Goal: Information Seeking & Learning: Learn about a topic

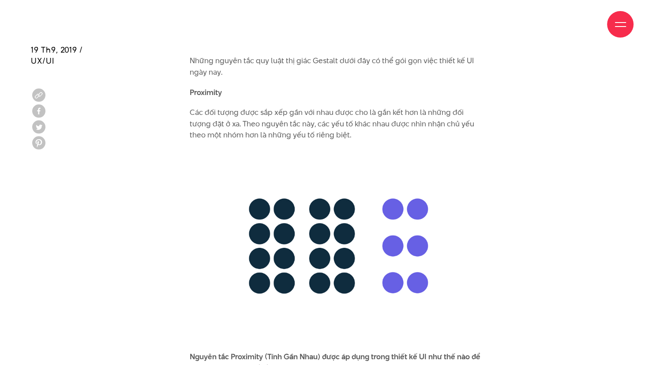
scroll to position [2586, 0]
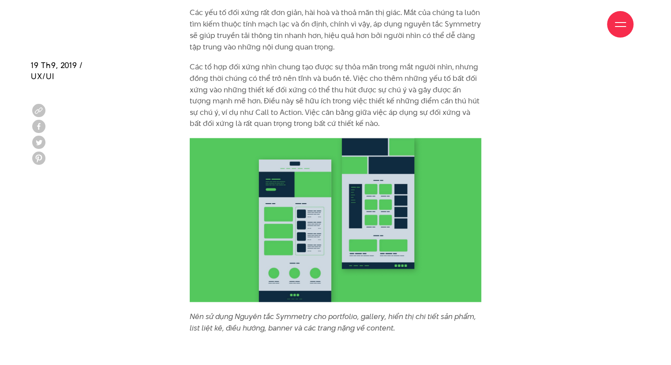
scroll to position [5023, 0]
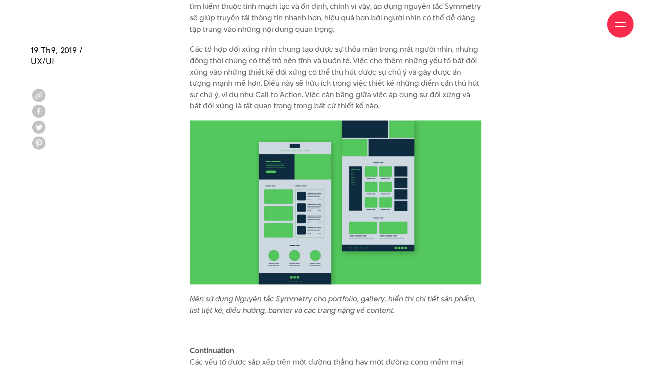
click at [332, 240] on img at bounding box center [336, 202] width 292 height 164
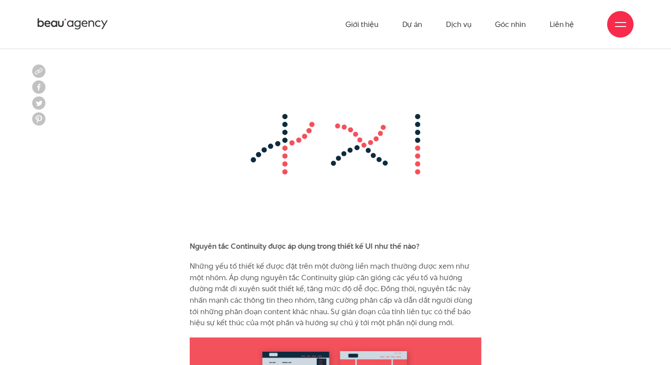
scroll to position [5330, 0]
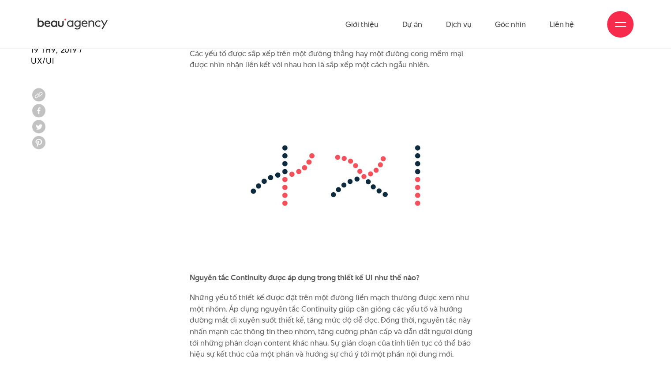
click at [245, 236] on img at bounding box center [336, 175] width 292 height 192
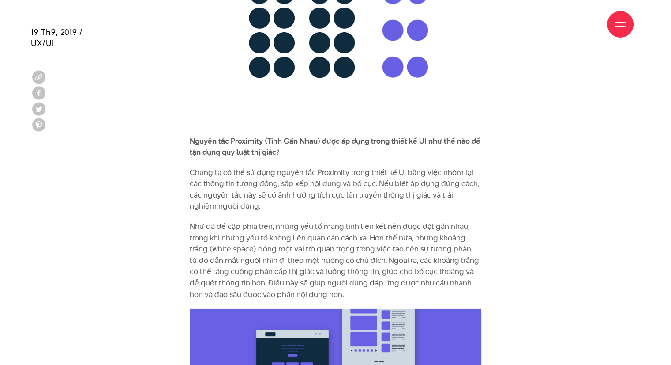
scroll to position [2806, 0]
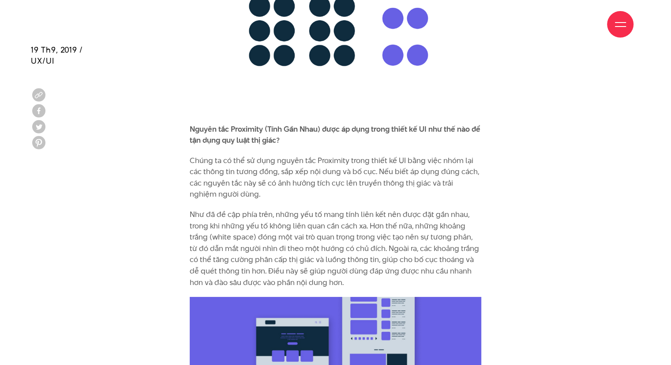
click at [383, 211] on p "Như đã đề cập phía trên, những yếu tố mang tính liên kết nên được đặt gần nhau,…" at bounding box center [336, 248] width 292 height 79
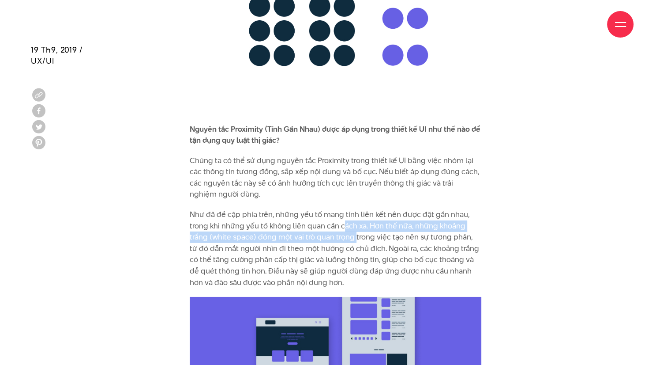
drag, startPoint x: 344, startPoint y: 213, endPoint x: 355, endPoint y: 221, distance: 13.9
click at [355, 221] on p "Như đã đề cập phía trên, những yếu tố mang tính liên kết nên được đặt gần nhau,…" at bounding box center [336, 248] width 292 height 79
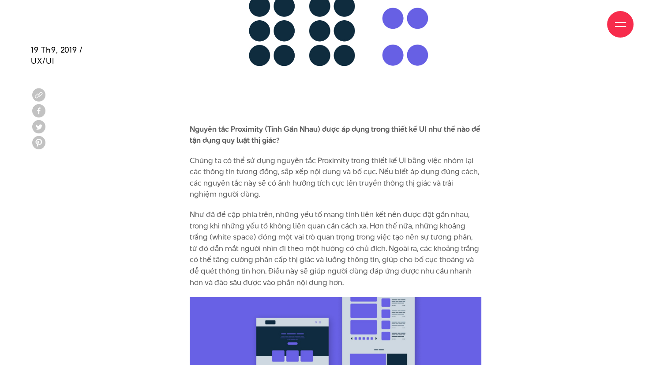
click at [385, 240] on p "Như đã đề cập phía trên, những yếu tố mang tính liên kết nên được đặt gần nhau,…" at bounding box center [336, 248] width 292 height 79
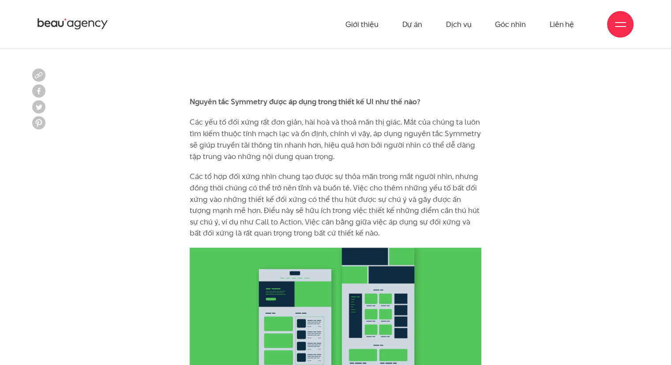
scroll to position [4871, 0]
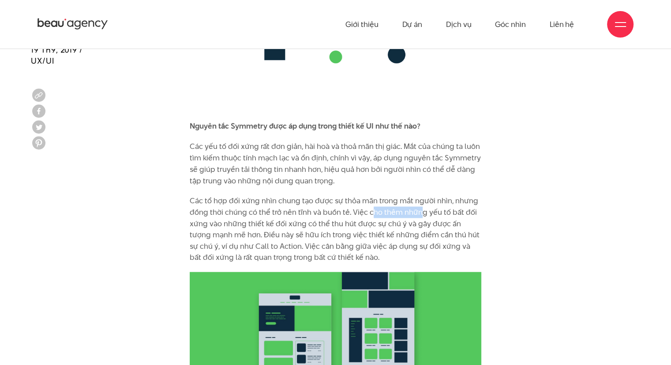
drag, startPoint x: 373, startPoint y: 201, endPoint x: 418, endPoint y: 204, distance: 45.6
click at [418, 204] on p "Các tổ hợp đối xứng nhìn chung tạo được sự thỏa mãn trong mắt người nhìn, nhưng…" at bounding box center [336, 229] width 292 height 68
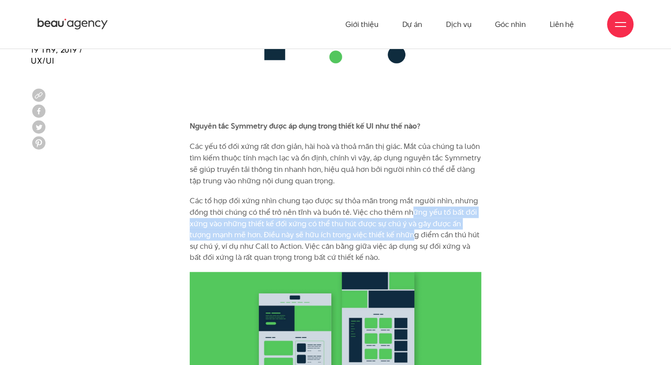
drag, startPoint x: 410, startPoint y: 200, endPoint x: 390, endPoint y: 219, distance: 28.1
click at [390, 219] on p "Các tổ hợp đối xứng nhìn chung tạo được sự thỏa mãn trong mắt người nhìn, nhưng…" at bounding box center [336, 229] width 292 height 68
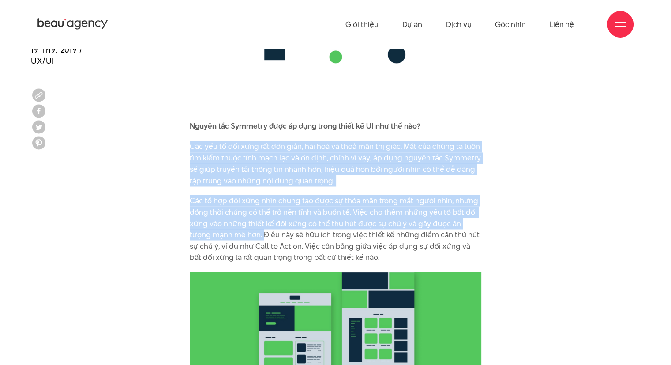
drag, startPoint x: 190, startPoint y: 134, endPoint x: 240, endPoint y: 226, distance: 104.5
copy div "Các yếu tố đối xứng rất đơn giản, hài hoà và thoả mãn thị giác. Mắt của chúng t…"
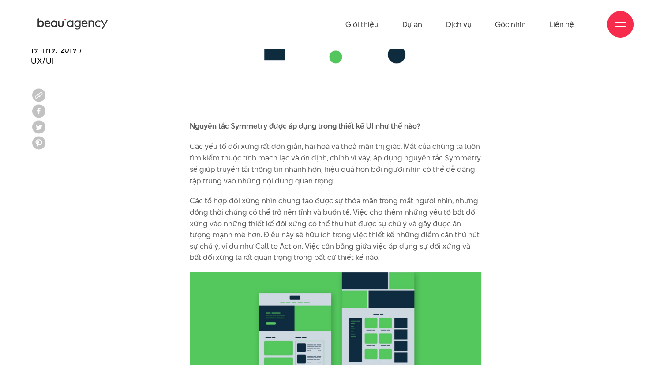
click at [258, 242] on p "Các tổ hợp đối xứng nhìn chung tạo được sự thỏa mãn trong mắt người nhìn, nhưng…" at bounding box center [336, 229] width 292 height 68
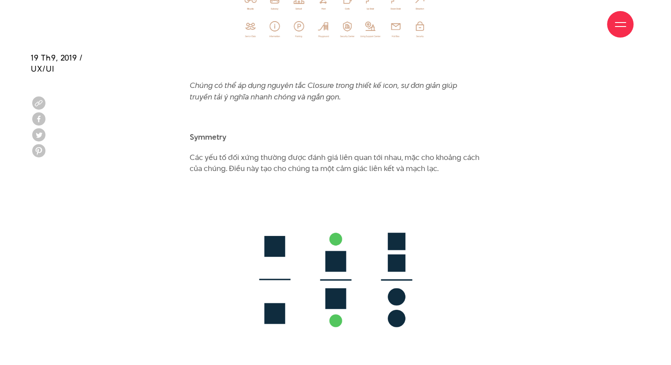
scroll to position [4615, 0]
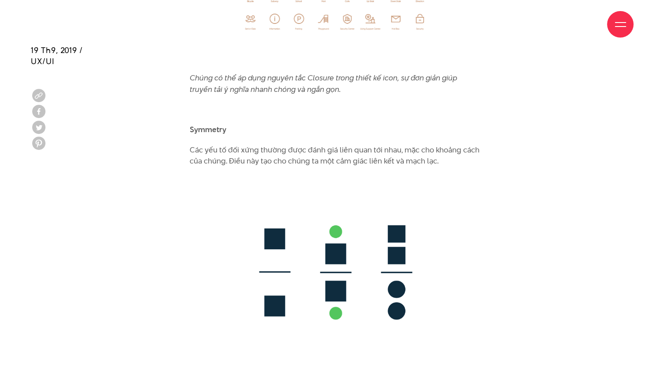
click at [376, 279] on img at bounding box center [336, 272] width 292 height 192
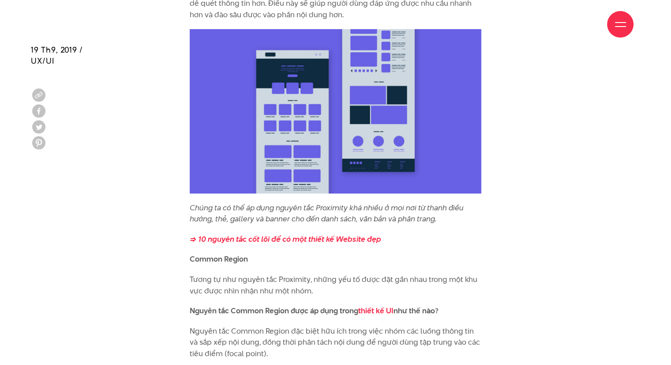
scroll to position [3058, 0]
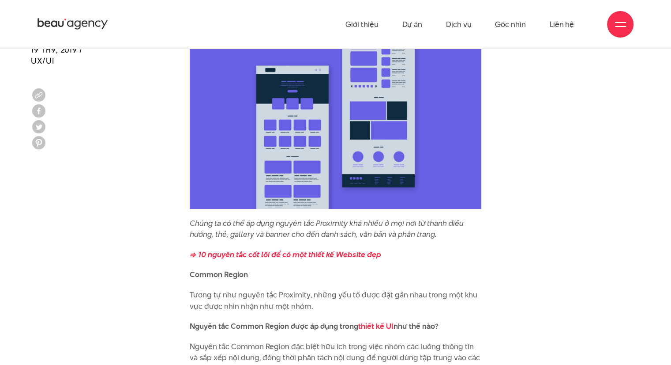
click at [466, 297] on p "Tương tự như nguyên tắc Proximity, những yếu tố được đặt gần nhau trong một khu…" at bounding box center [336, 300] width 292 height 23
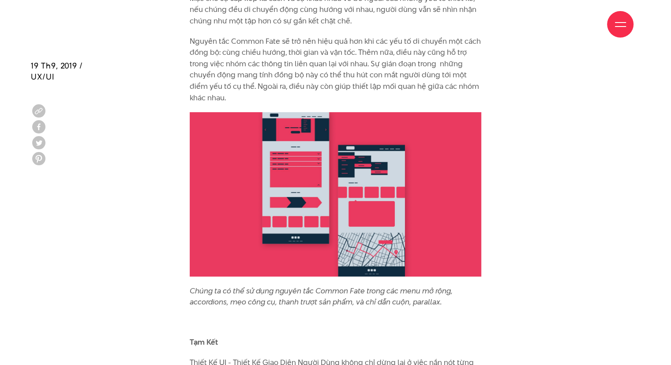
scroll to position [6220, 0]
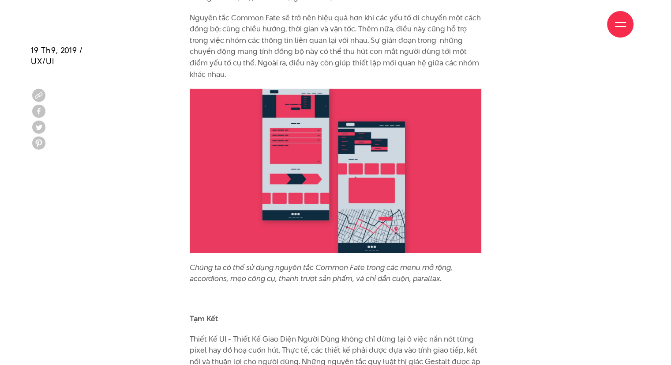
click at [374, 140] on img at bounding box center [336, 171] width 292 height 164
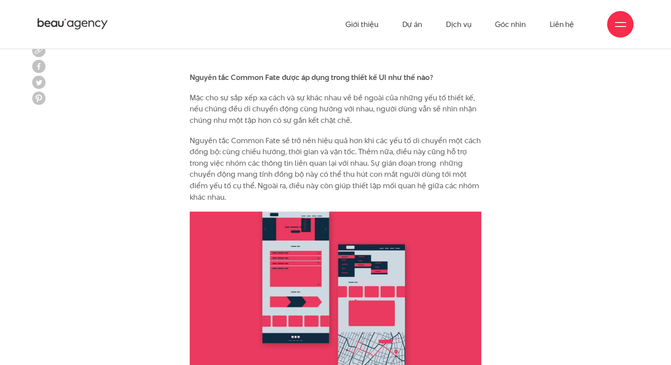
scroll to position [6044, 0]
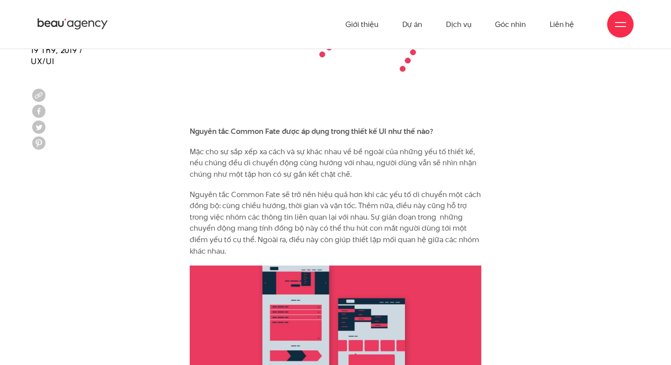
click at [340, 146] on p "Mặc cho sự sắp xếp xa cách và sự khác nhau về bề ngoài của những yếu tố thiết k…" at bounding box center [336, 163] width 292 height 34
click at [242, 151] on p "Mặc cho sự sắp xếp xa cách và sự khác nhau về bề ngoài của những yếu tố thiết k…" at bounding box center [336, 163] width 292 height 34
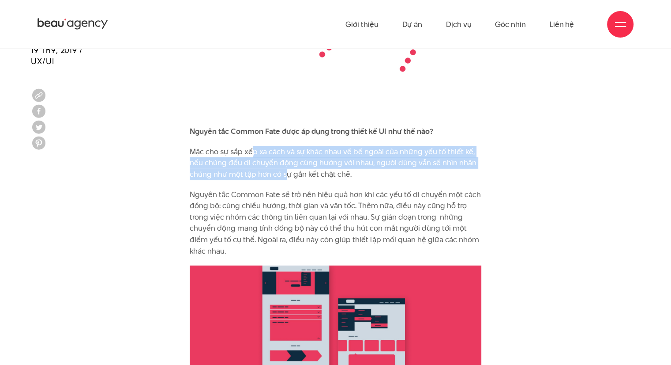
drag, startPoint x: 252, startPoint y: 143, endPoint x: 285, endPoint y: 158, distance: 35.5
click at [285, 158] on p "Mặc cho sự sắp xếp xa cách và sự khác nhau về bề ngoài của những yếu tố thiết k…" at bounding box center [336, 163] width 292 height 34
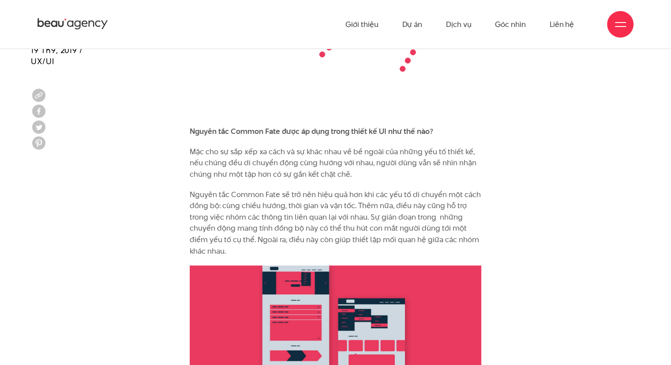
click at [195, 189] on p "Nguyên tắc Common Fate sẽ trở nên hiệu quả hơn khi các yếu tố di chuyển một các…" at bounding box center [336, 223] width 292 height 68
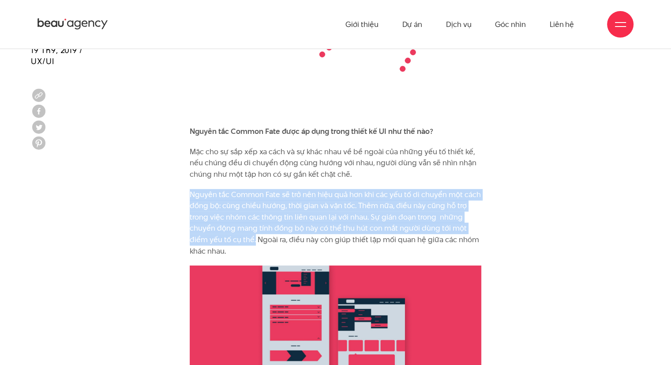
drag, startPoint x: 195, startPoint y: 185, endPoint x: 253, endPoint y: 226, distance: 71.5
click at [253, 226] on p "Nguyên tắc Common Fate sẽ trở nên hiệu quả hơn khi các yếu tố di chuyển một các…" at bounding box center [336, 223] width 292 height 68
click at [316, 189] on p "Nguyên tắc Common Fate sẽ trở nên hiệu quả hơn khi các yếu tố di chuyển một các…" at bounding box center [336, 223] width 292 height 68
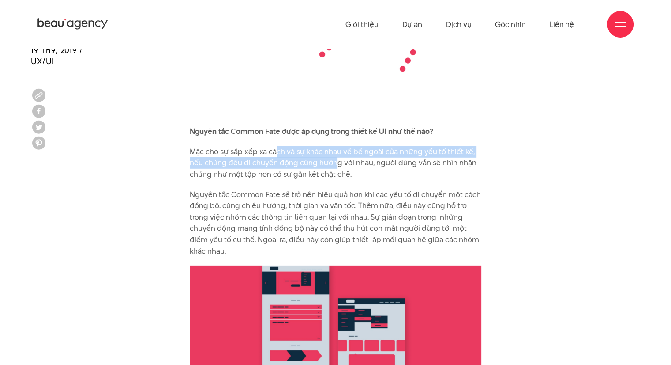
drag, startPoint x: 278, startPoint y: 140, endPoint x: 334, endPoint y: 150, distance: 57.0
click at [334, 150] on p "Mặc cho sự sắp xếp xa cách và sự khác nhau về bề ngoài của những yếu tố thiết k…" at bounding box center [336, 163] width 292 height 34
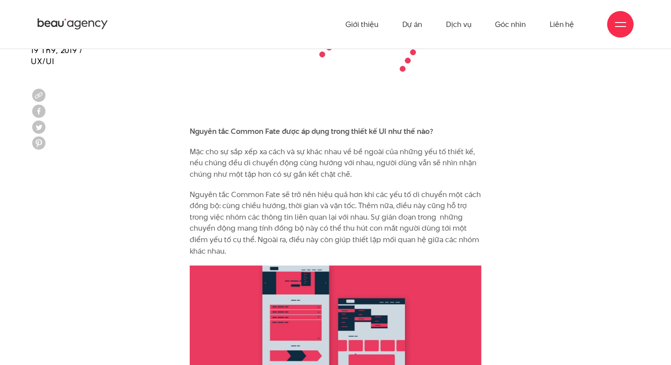
click at [355, 152] on p "Mặc cho sự sắp xếp xa cách và sự khác nhau về bề ngoài của những yếu tố thiết k…" at bounding box center [336, 163] width 292 height 34
drag, startPoint x: 193, startPoint y: 140, endPoint x: 198, endPoint y: 139, distance: 4.8
click at [198, 146] on p "Mặc cho sự sắp xếp xa cách và sự khác nhau về bề ngoài của những yếu tố thiết k…" at bounding box center [336, 163] width 292 height 34
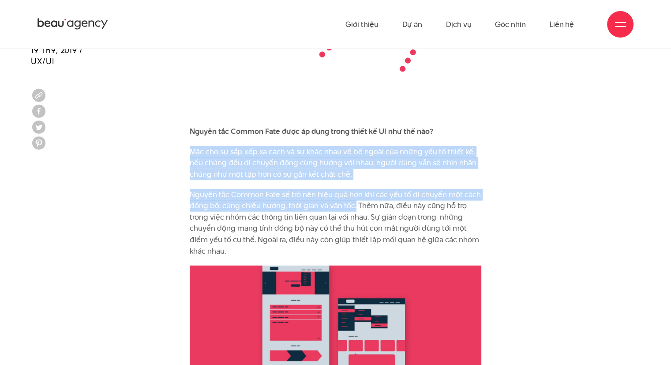
drag, startPoint x: 190, startPoint y: 138, endPoint x: 355, endPoint y: 197, distance: 175.1
copy div "Mặc cho sự sắp xếp xa cách và sự khác nhau về bề ngoài của những yếu tố thiết k…"
